Goal: Check status: Check status

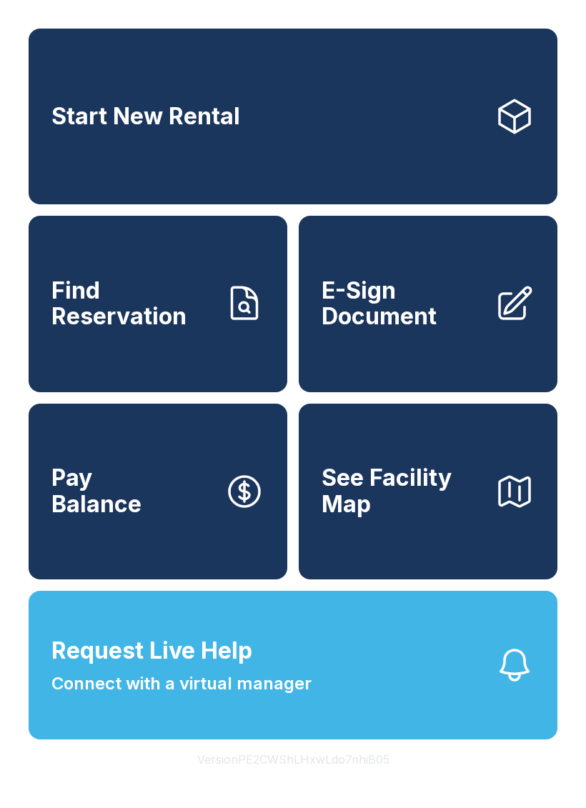
click at [154, 321] on span "Find Reservation" at bounding box center [131, 304] width 161 height 52
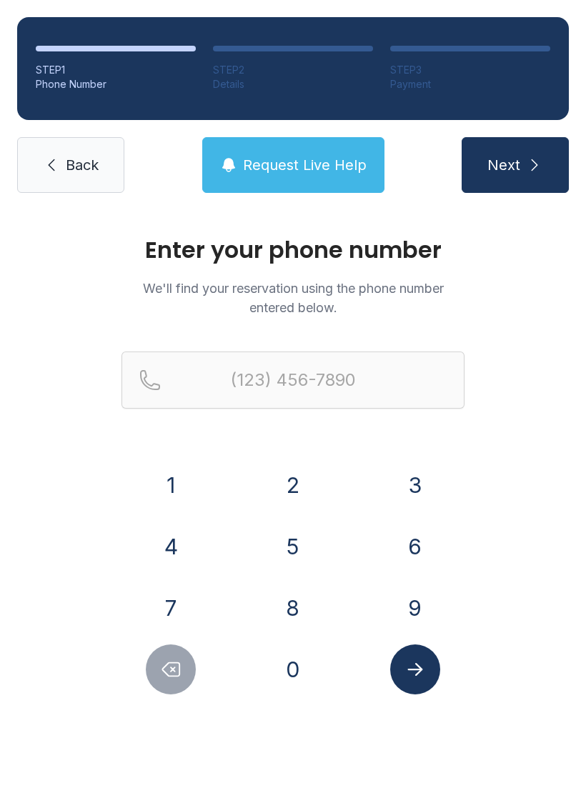
click at [176, 620] on button "7" at bounding box center [171, 608] width 50 height 50
click at [282, 619] on button "8" at bounding box center [293, 608] width 50 height 50
click at [404, 546] on button "6" at bounding box center [415, 546] width 50 height 50
click at [291, 596] on button "8" at bounding box center [293, 608] width 50 height 50
click at [179, 551] on button "4" at bounding box center [171, 546] width 50 height 50
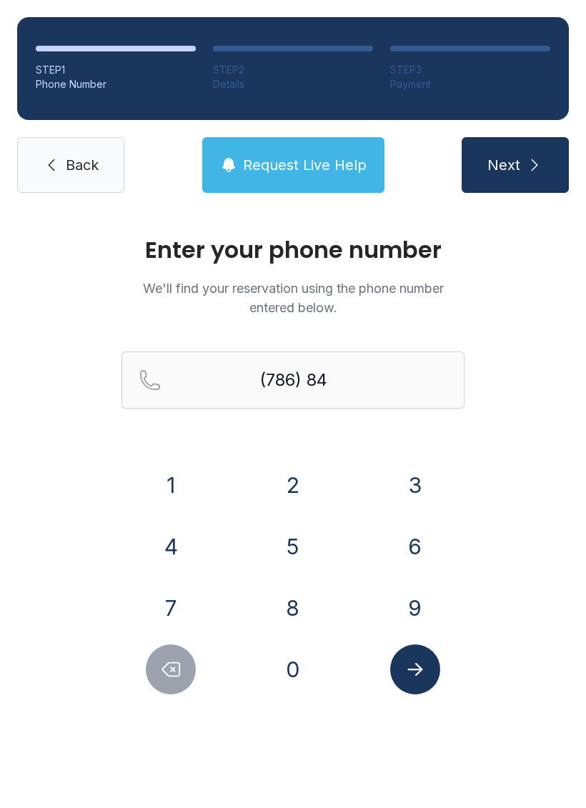
click at [183, 621] on button "7" at bounding box center [171, 608] width 50 height 50
click at [421, 481] on button "3" at bounding box center [415, 485] width 50 height 50
click at [294, 541] on button "5" at bounding box center [293, 546] width 50 height 50
click at [294, 540] on button "5" at bounding box center [293, 546] width 50 height 50
click at [176, 464] on button "1" at bounding box center [171, 485] width 50 height 50
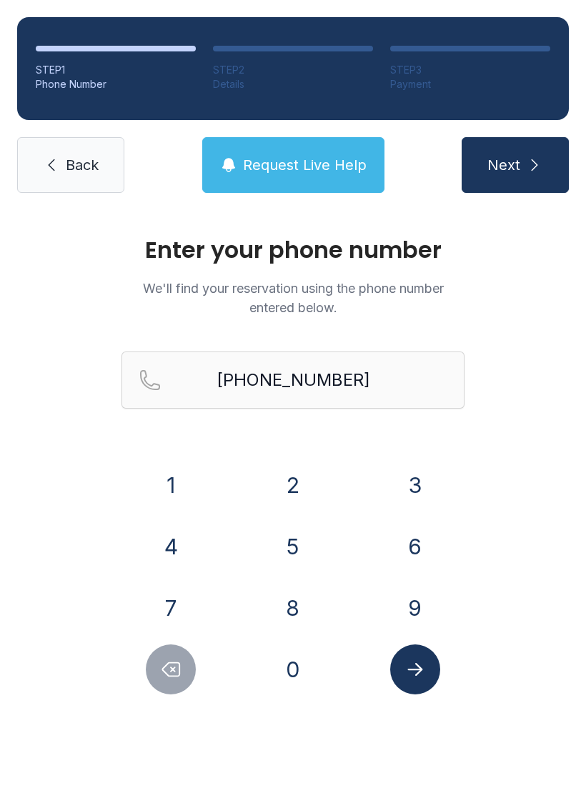
click at [424, 662] on icon "Submit lookup form" at bounding box center [414, 668] width 21 height 21
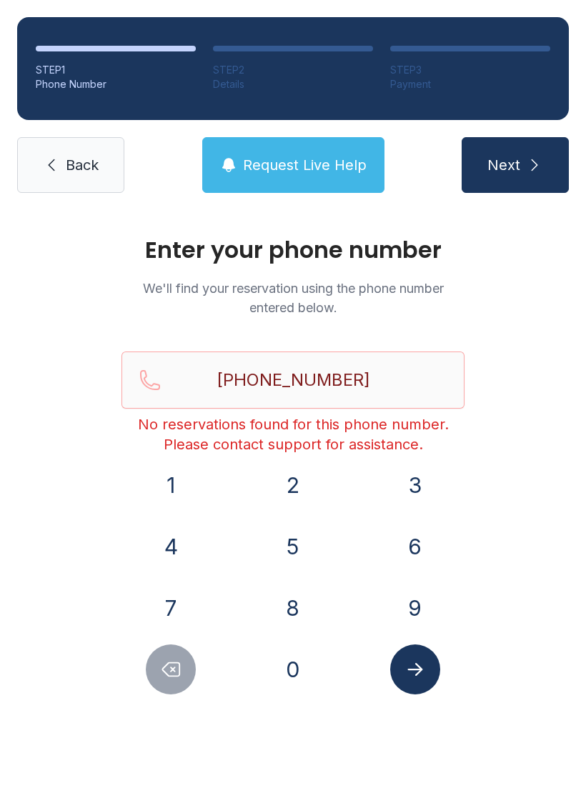
click at [492, 153] on button "Next" at bounding box center [514, 165] width 107 height 56
click at [171, 668] on icon "Delete number" at bounding box center [171, 670] width 17 height 14
type input "(786) 847-355"
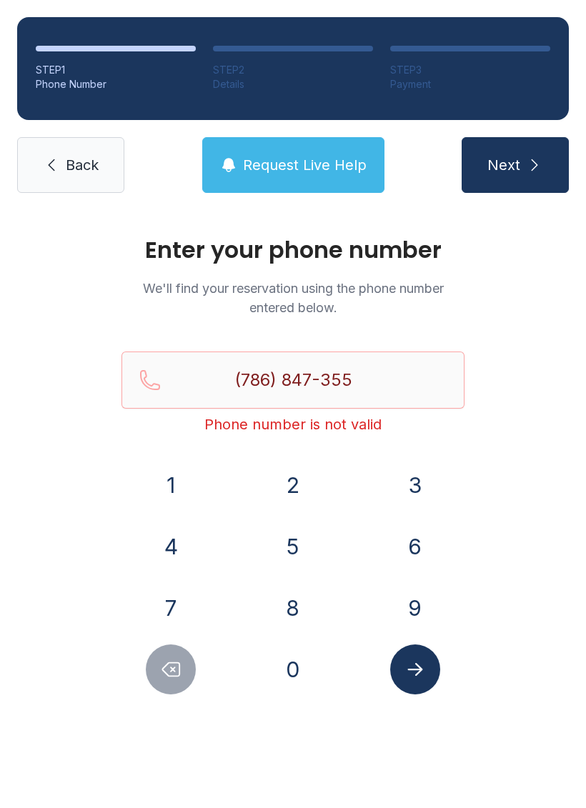
click at [71, 176] on link "Back" at bounding box center [70, 165] width 107 height 56
